Goal: Navigation & Orientation: Find specific page/section

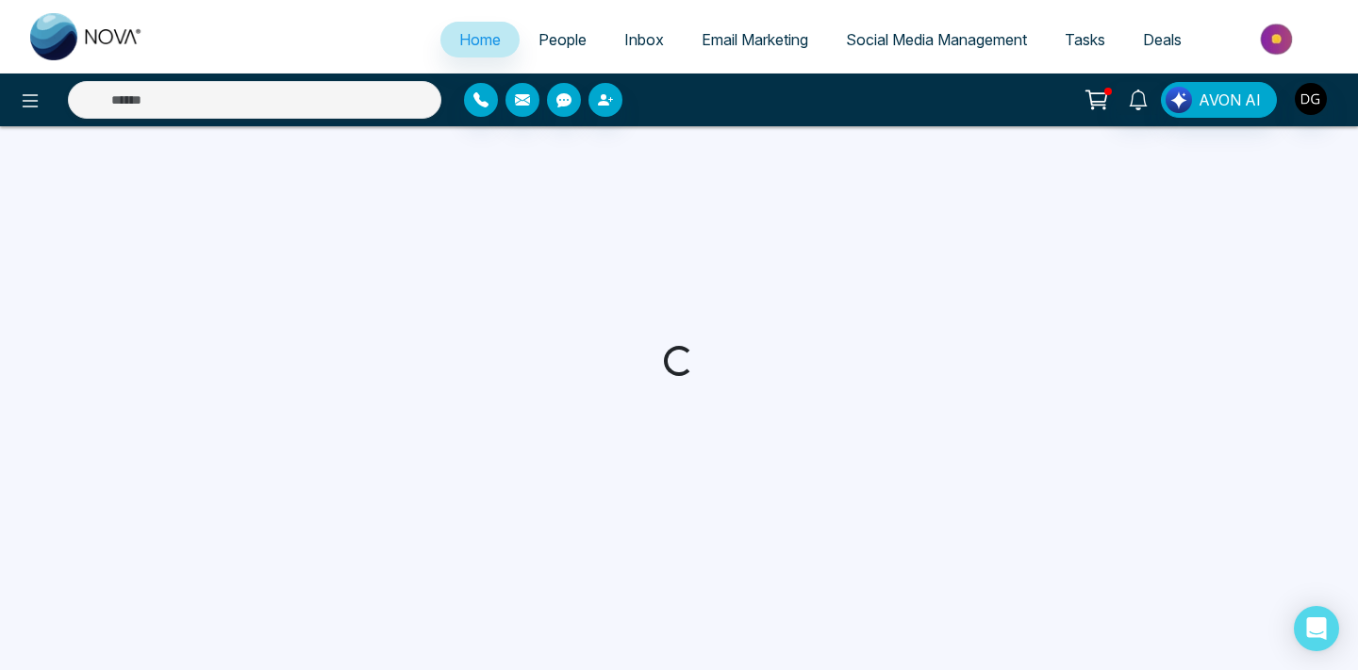
select select "*"
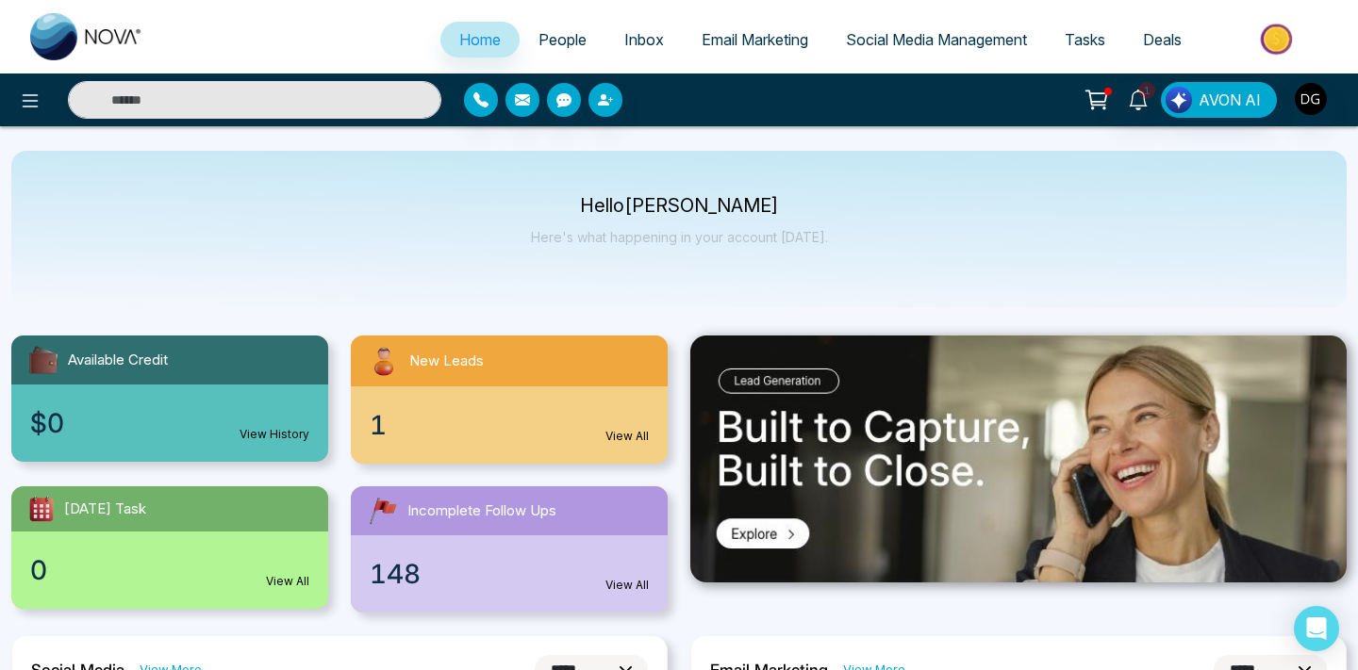
click at [538, 33] on span "People" at bounding box center [562, 39] width 48 height 19
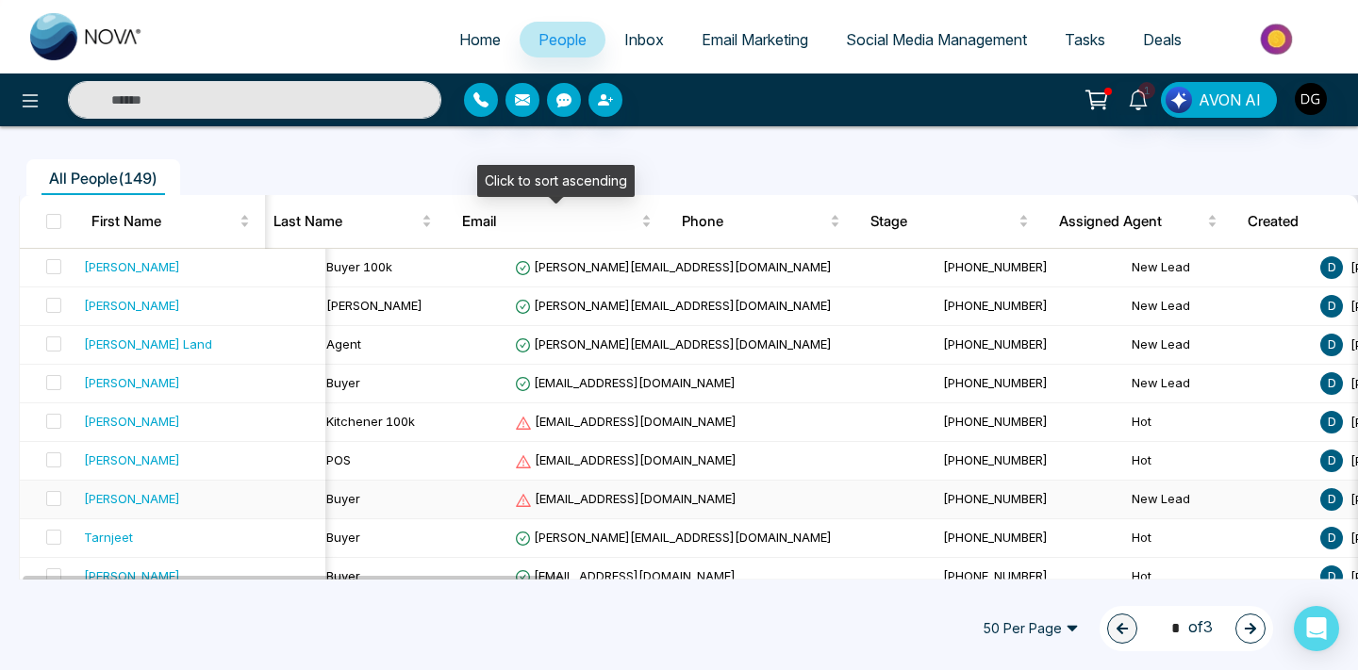
scroll to position [0, 9]
